Goal: Check status: Check status

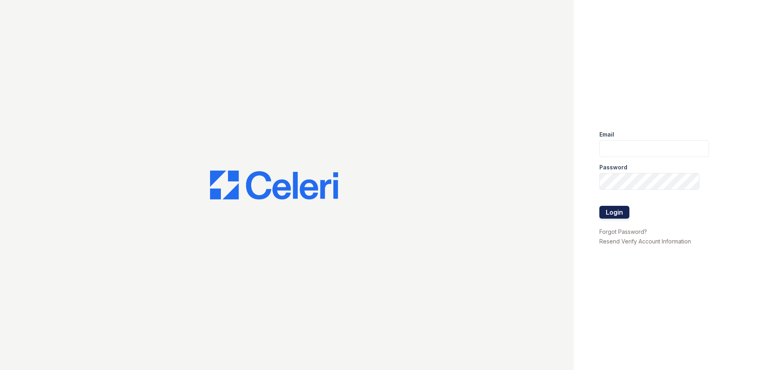
type input "[EMAIL_ADDRESS][DOMAIN_NAME]"
click at [614, 214] on button "Login" at bounding box center [614, 212] width 30 height 13
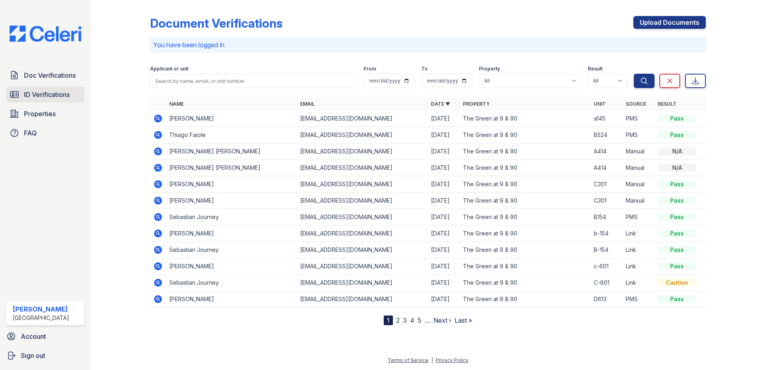
click at [51, 99] on span "ID Verifications" at bounding box center [47, 95] width 46 height 10
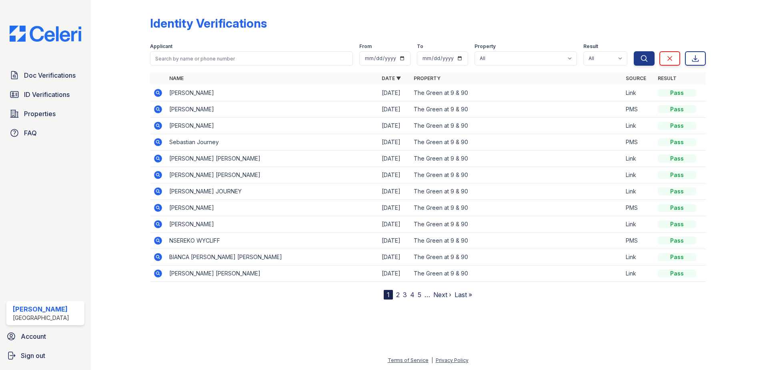
click at [156, 243] on icon at bounding box center [158, 240] width 8 height 8
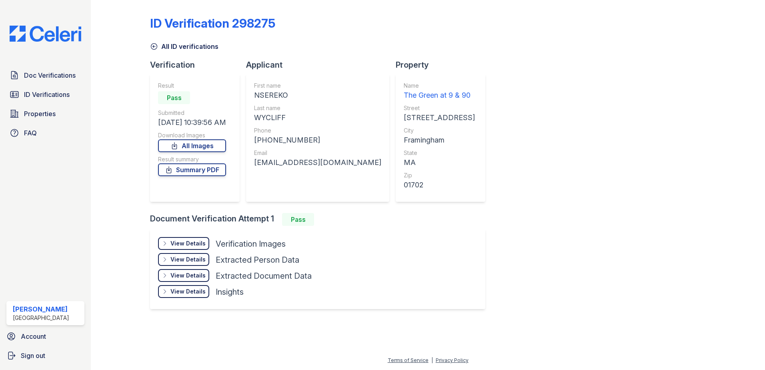
click at [197, 244] on div "View Details" at bounding box center [187, 243] width 35 height 8
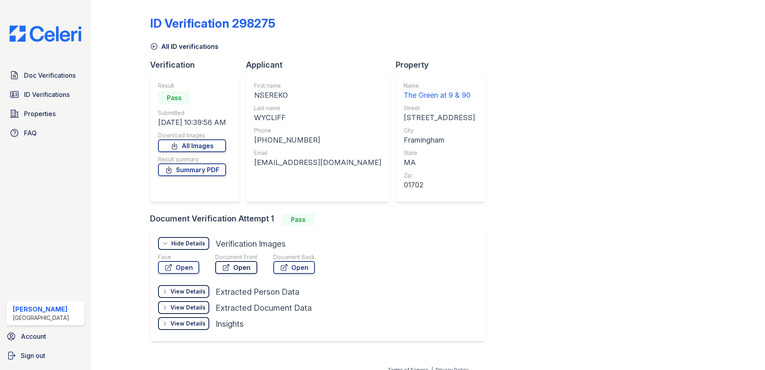
click at [246, 265] on link "Open" at bounding box center [236, 267] width 42 height 13
click at [43, 72] on span "Doc Verifications" at bounding box center [50, 75] width 52 height 10
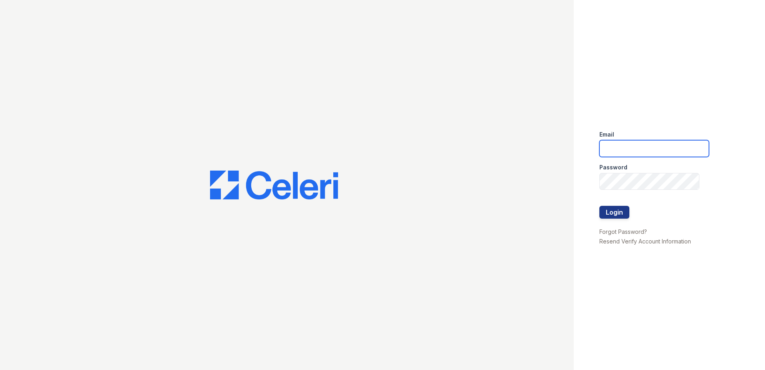
type input "dwallace@willowbridgepc.com"
click at [614, 211] on button "Login" at bounding box center [614, 212] width 30 height 13
